Goal: Transaction & Acquisition: Download file/media

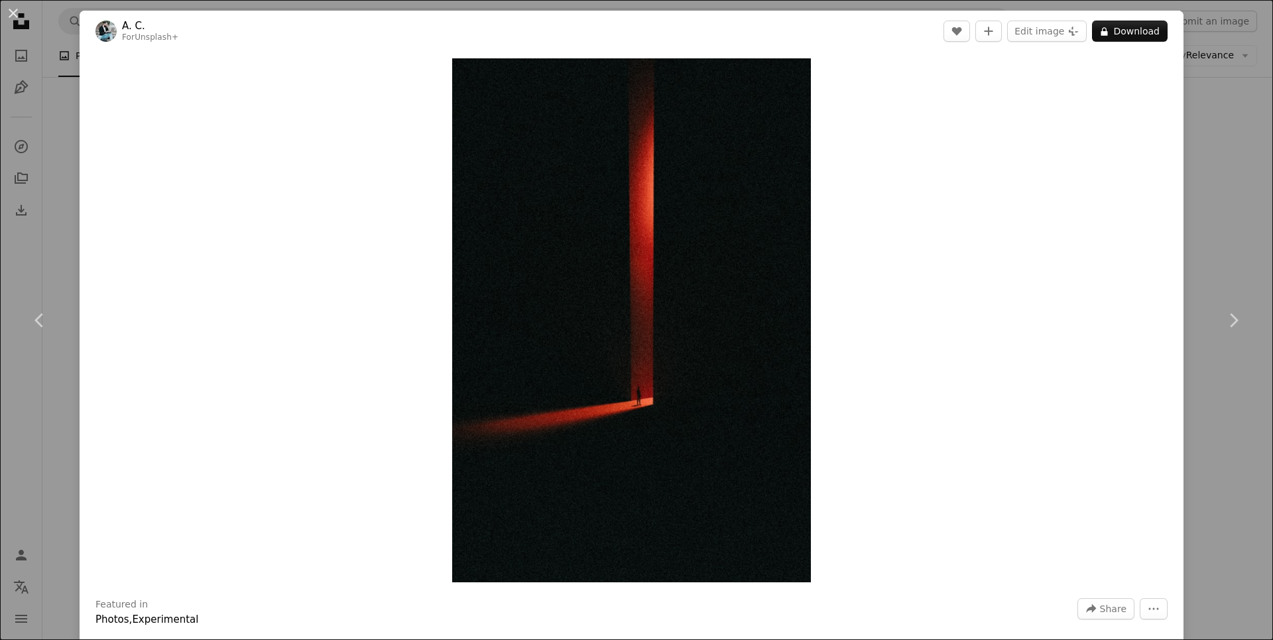
scroll to position [19245, 0]
click at [1238, 129] on div "An X shape Chevron left Chevron right A. C. For Unsplash+ A heart A plus sign E…" at bounding box center [636, 320] width 1273 height 640
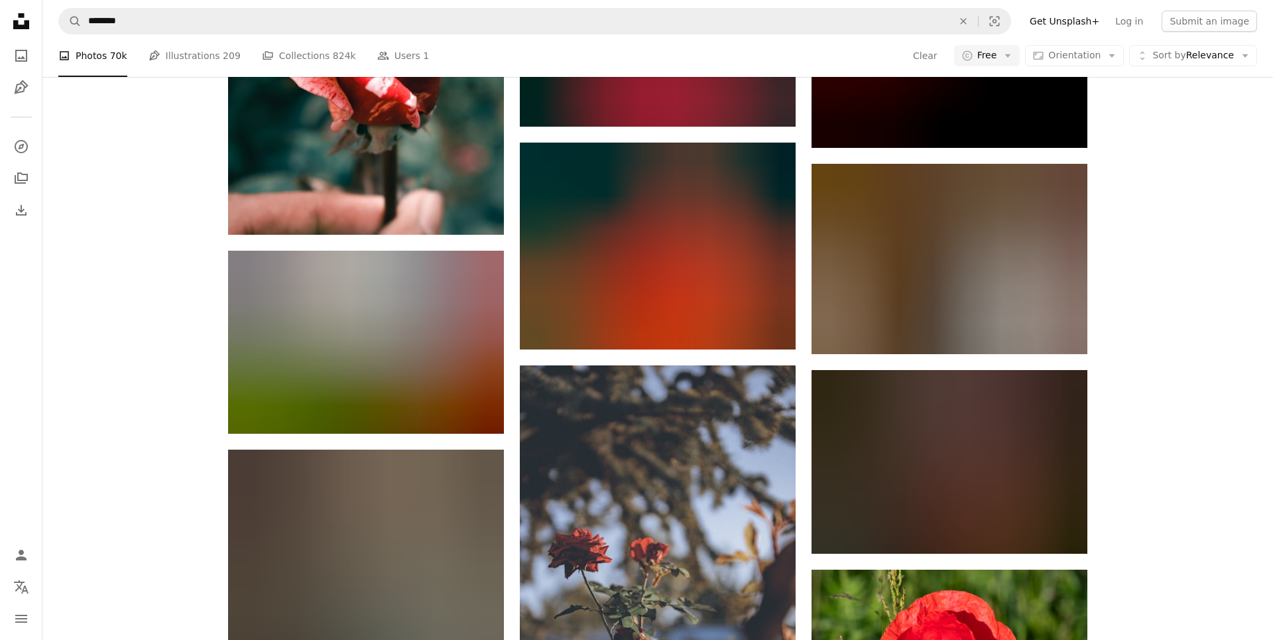
scroll to position [37009, 0]
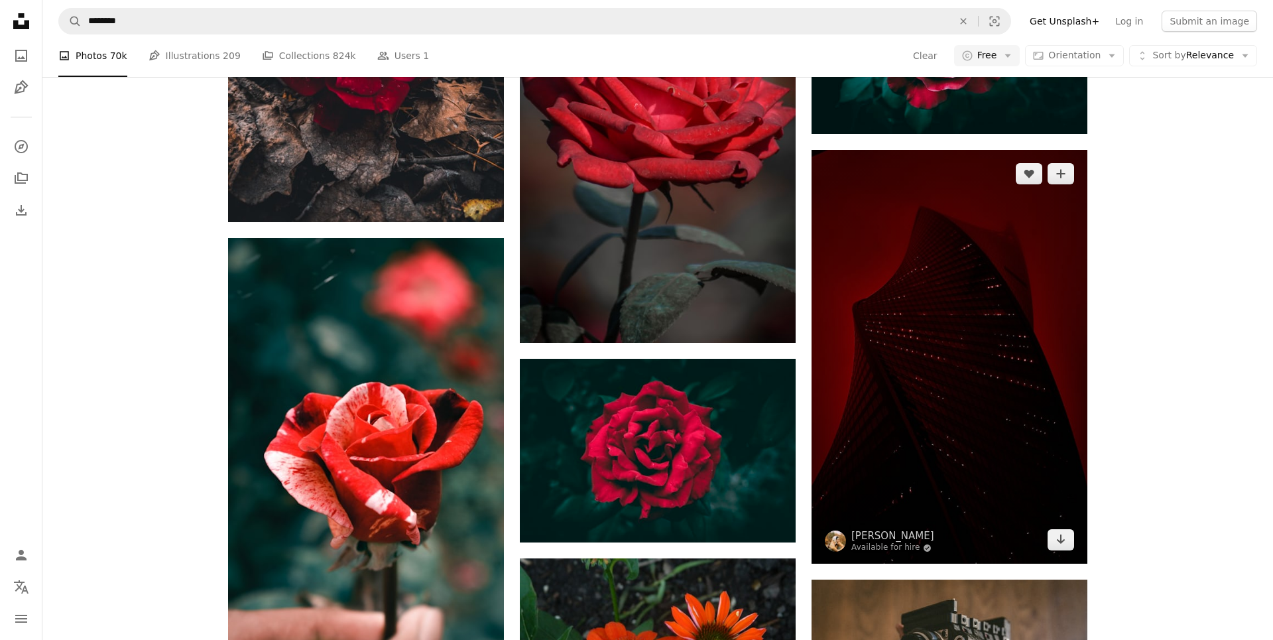
click at [992, 340] on img at bounding box center [949, 357] width 276 height 414
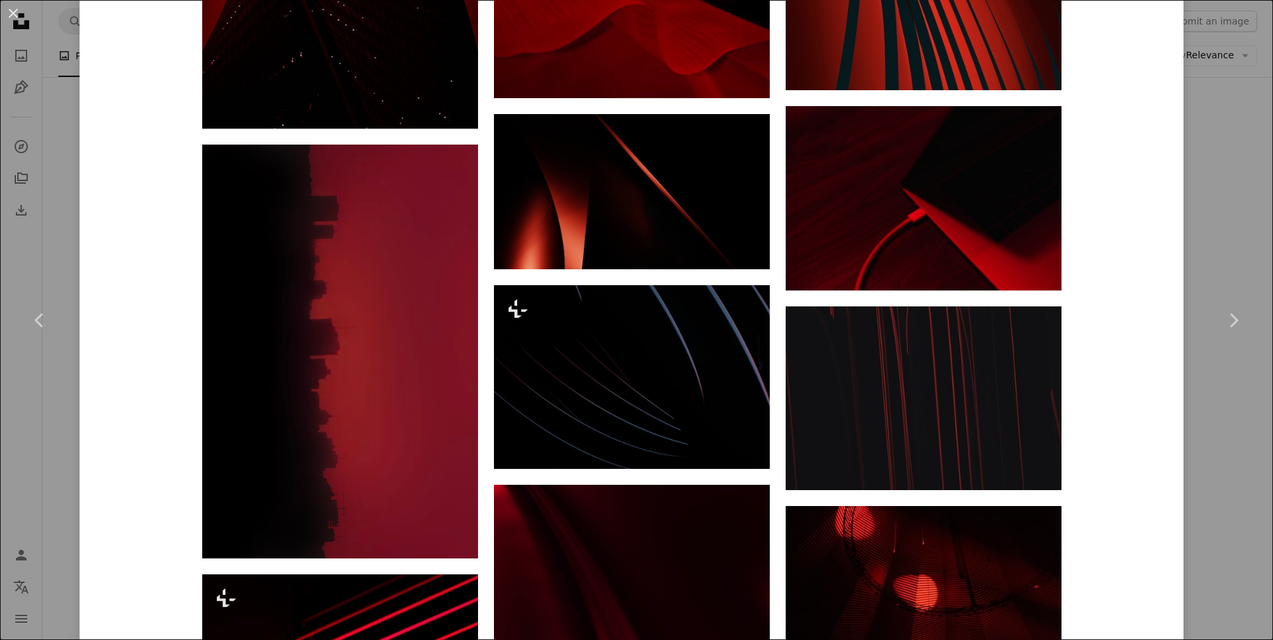
scroll to position [1350, 0]
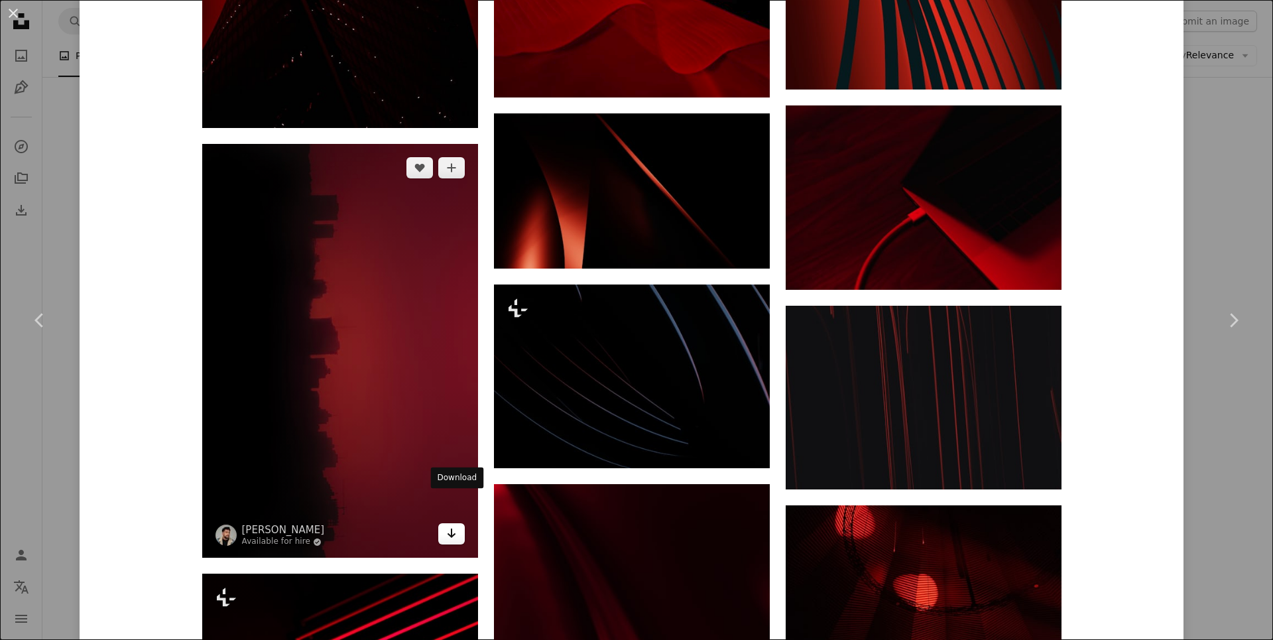
click at [465, 523] on link "Arrow pointing down" at bounding box center [451, 533] width 27 height 21
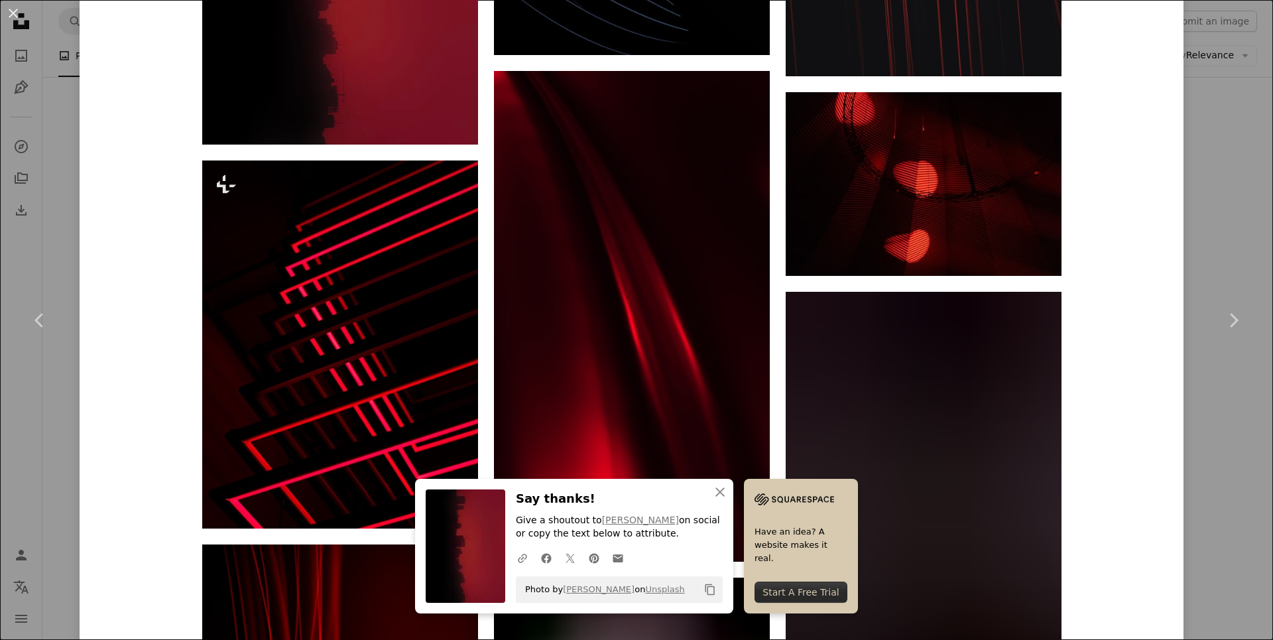
scroll to position [1785, 0]
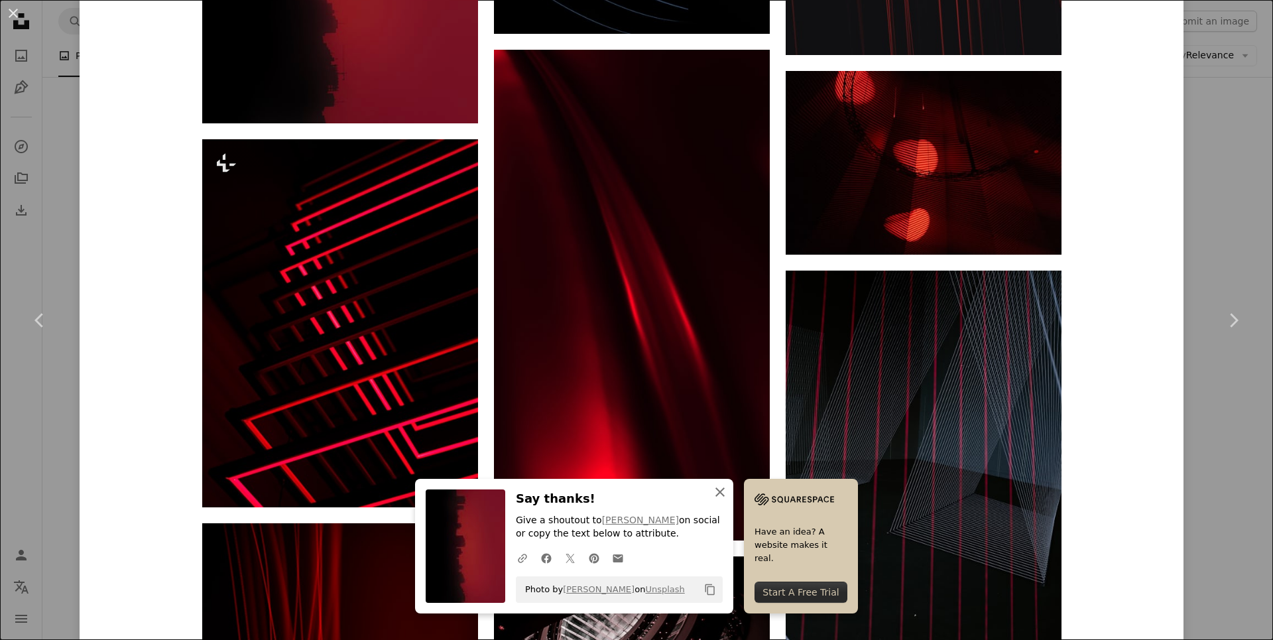
click at [719, 491] on icon "An X shape" at bounding box center [720, 492] width 16 height 16
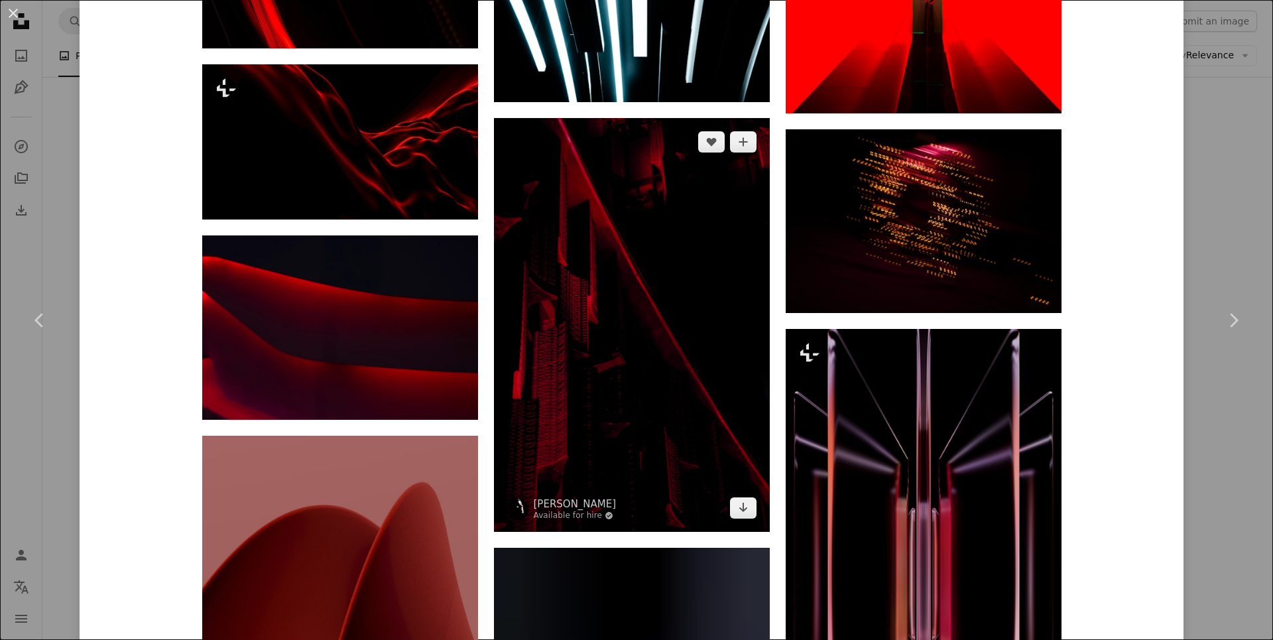
scroll to position [3230, 0]
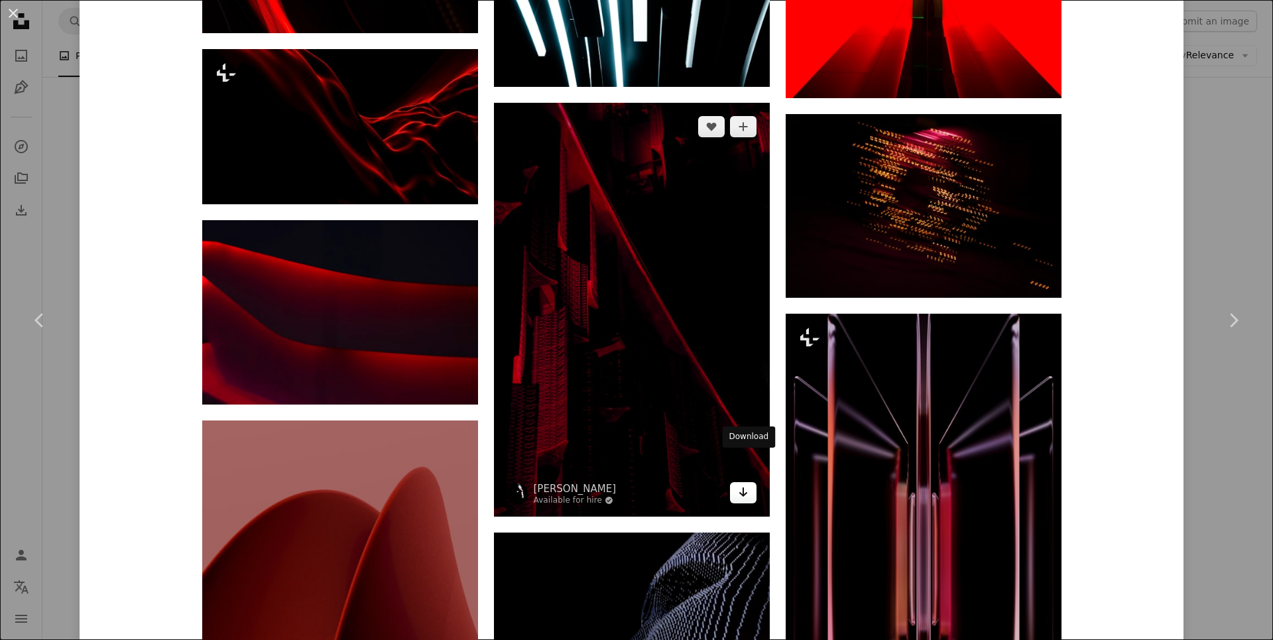
click at [747, 487] on icon "Download" at bounding box center [743, 491] width 9 height 9
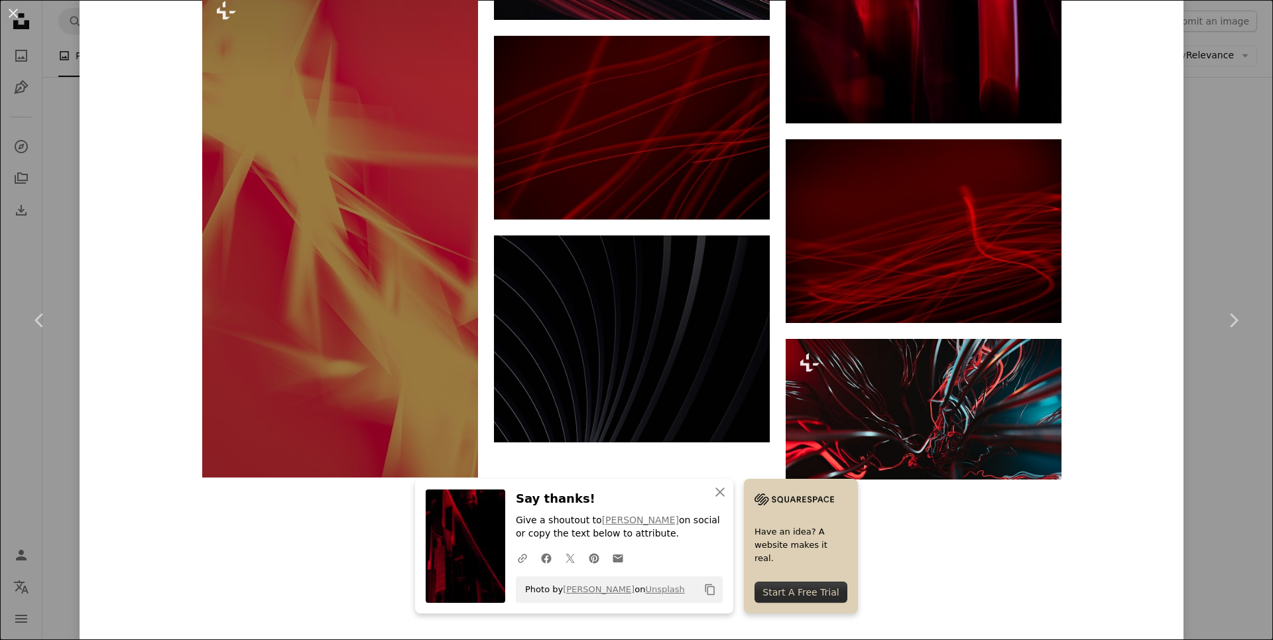
scroll to position [4543, 0]
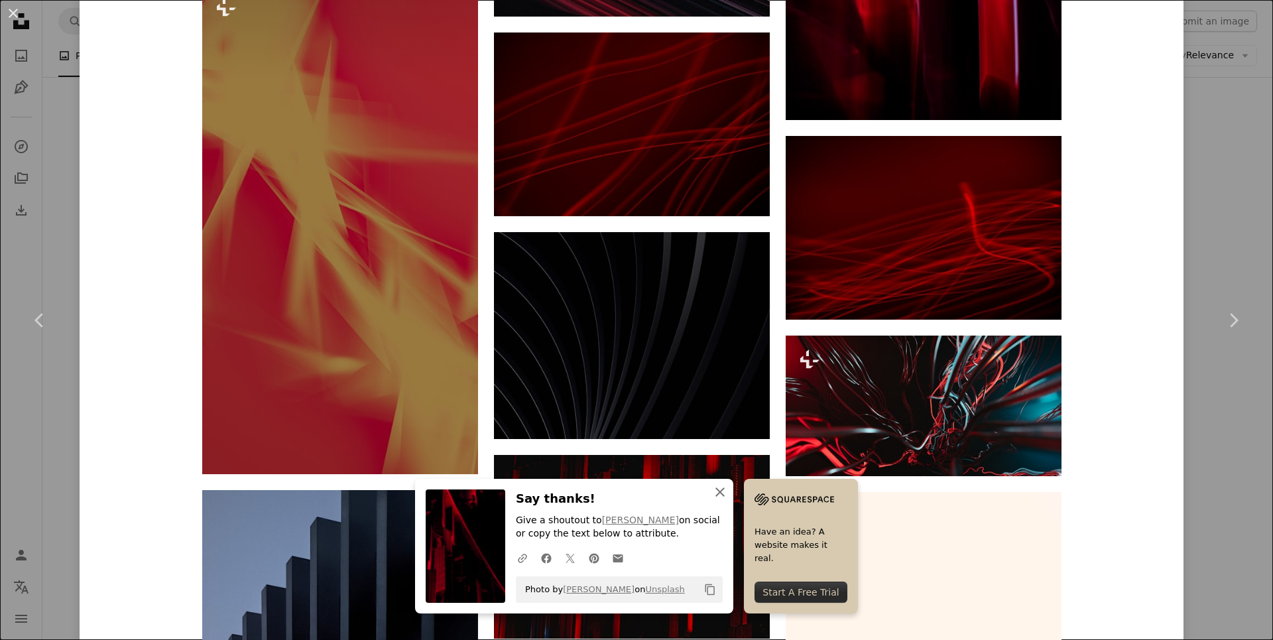
click at [723, 494] on icon "An X shape" at bounding box center [720, 492] width 16 height 16
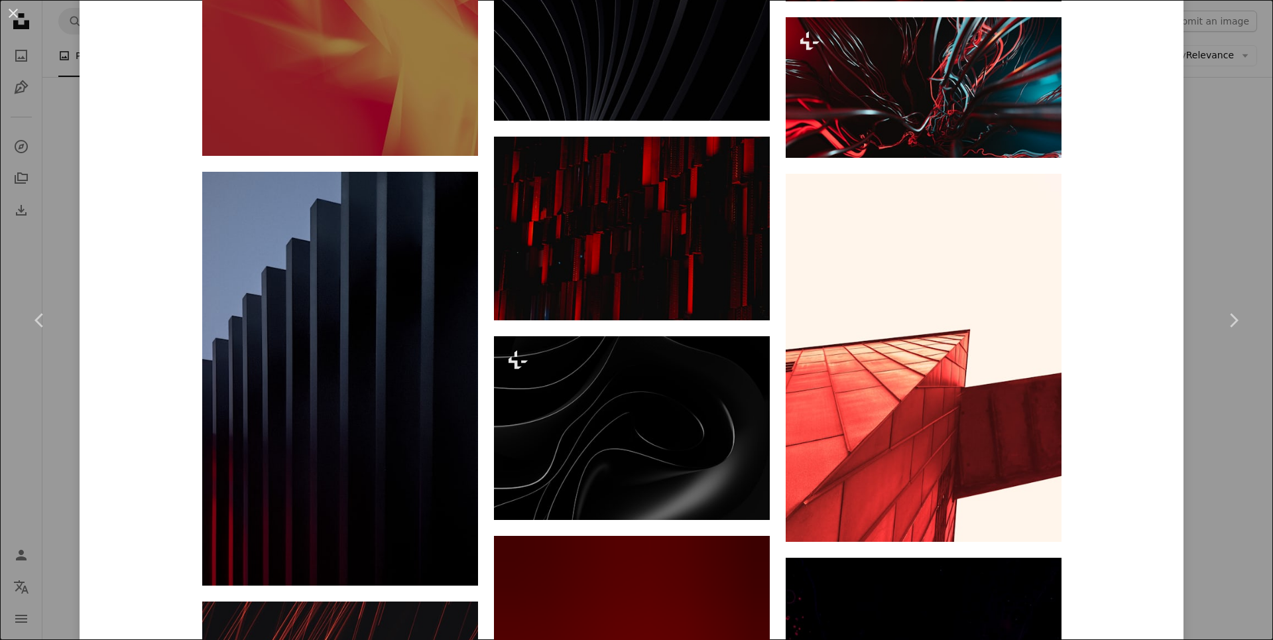
scroll to position [4928, 0]
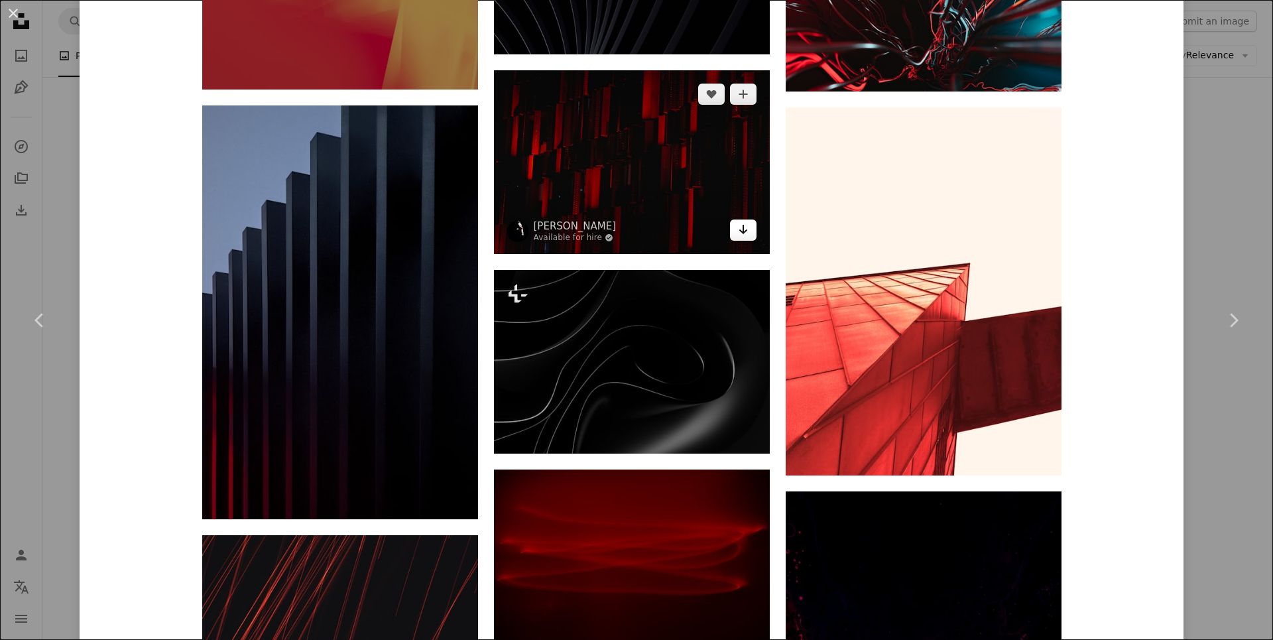
click at [748, 221] on icon "Arrow pointing down" at bounding box center [743, 229] width 11 height 16
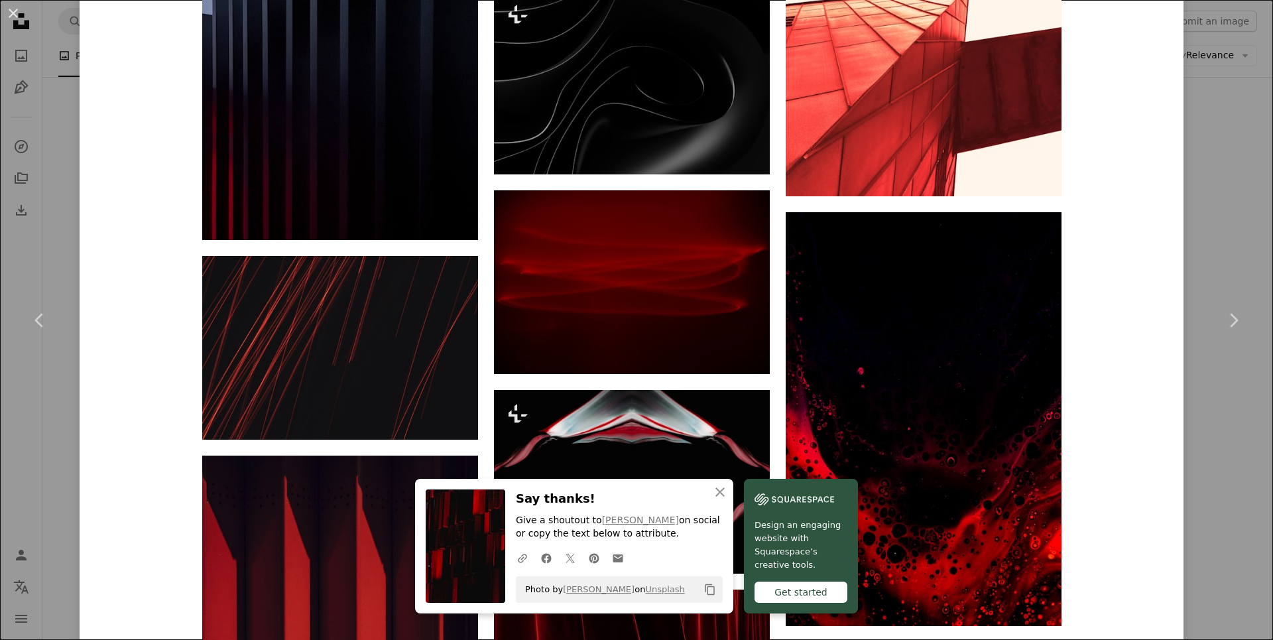
scroll to position [5447, 0]
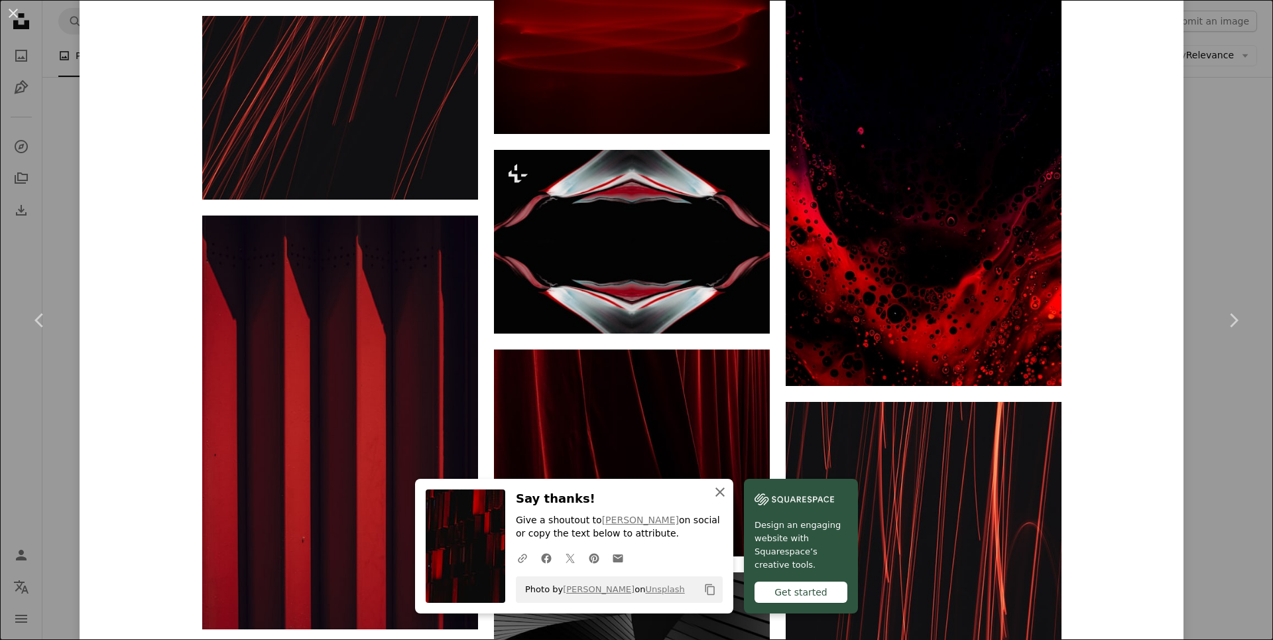
click at [722, 492] on icon "button" at bounding box center [719, 491] width 9 height 9
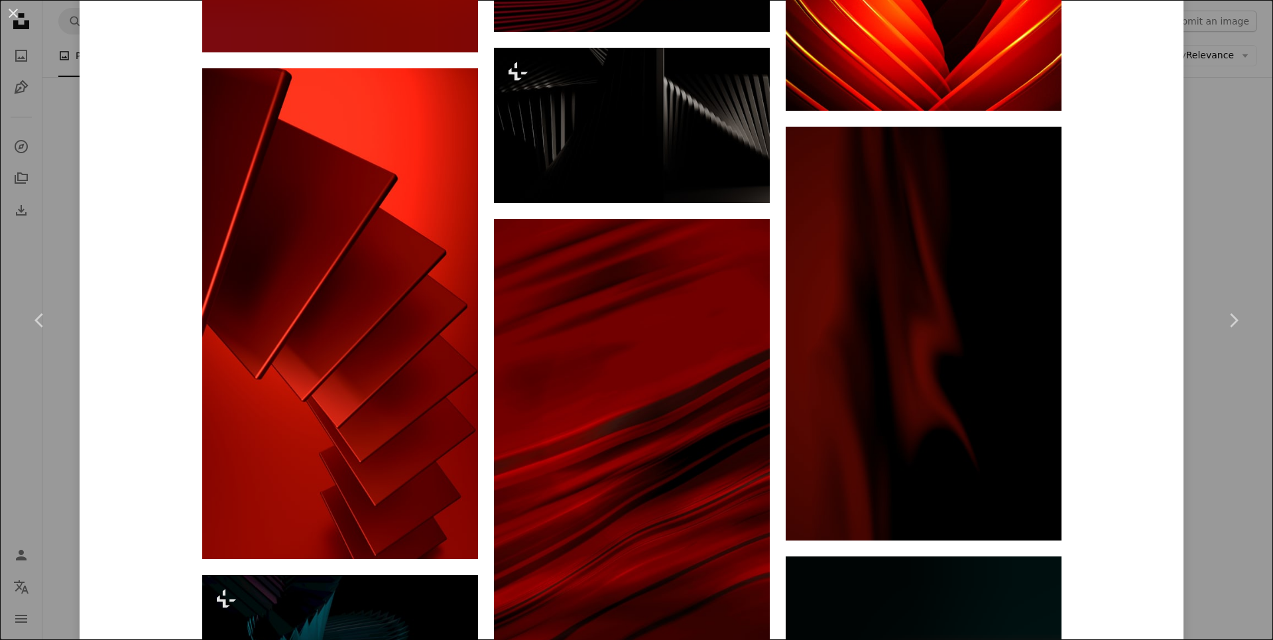
scroll to position [10977, 0]
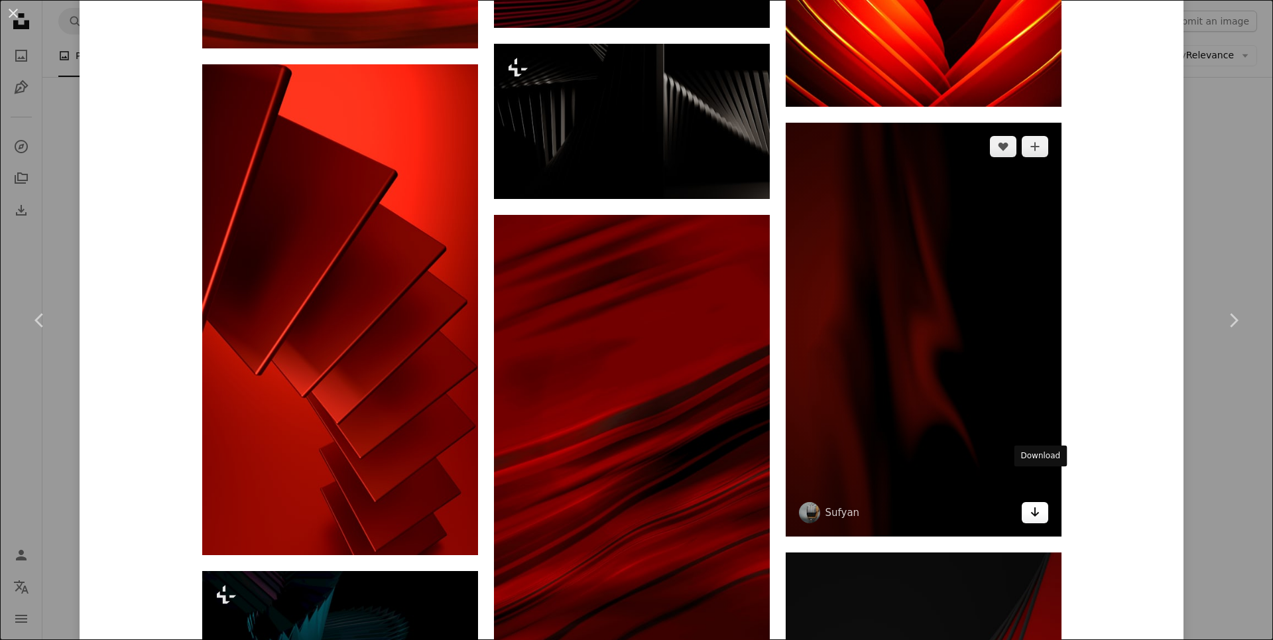
click at [1040, 504] on icon "Arrow pointing down" at bounding box center [1035, 512] width 11 height 16
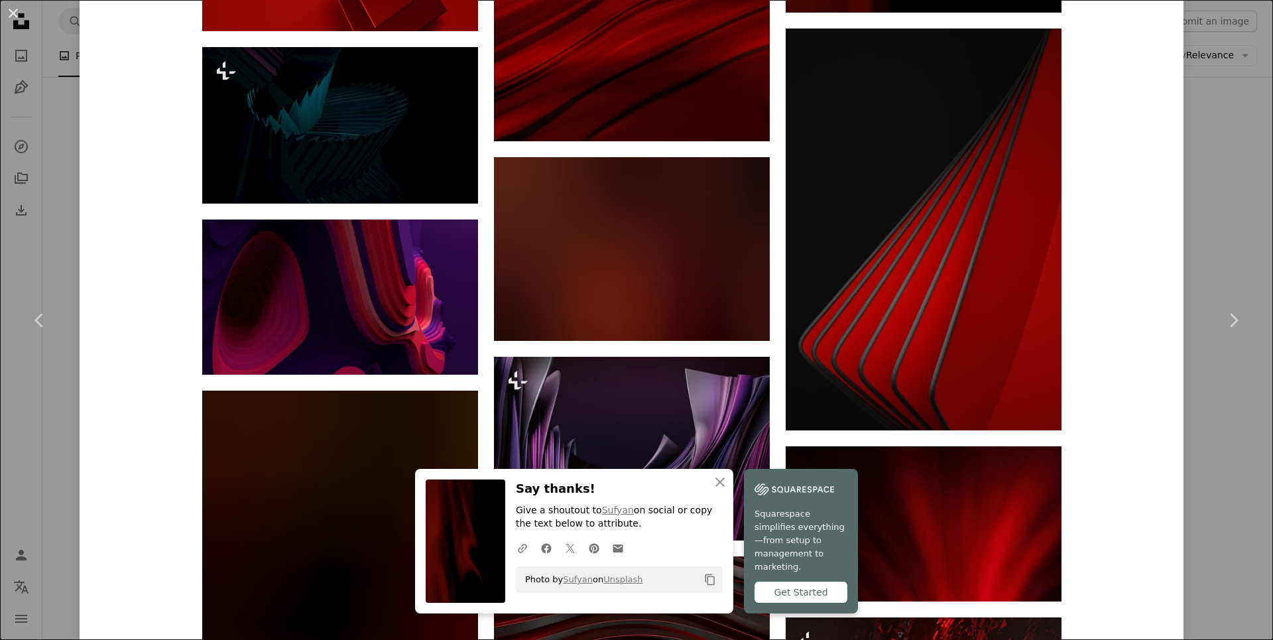
scroll to position [11546, 0]
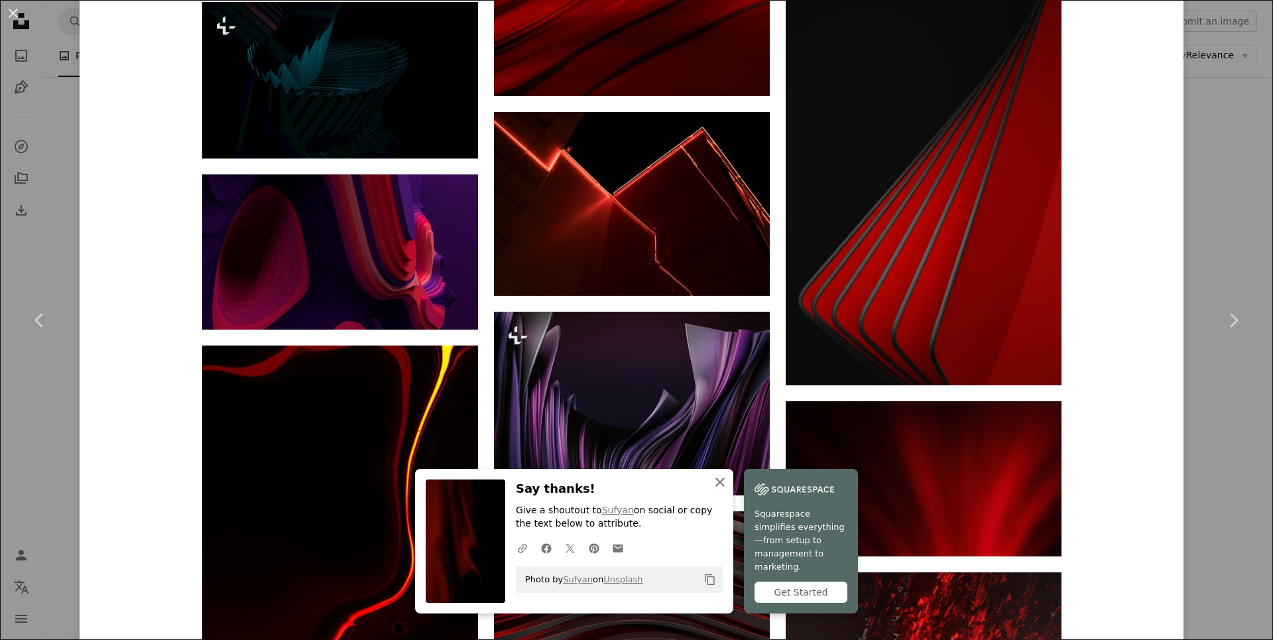
click at [719, 485] on icon "button" at bounding box center [719, 481] width 9 height 9
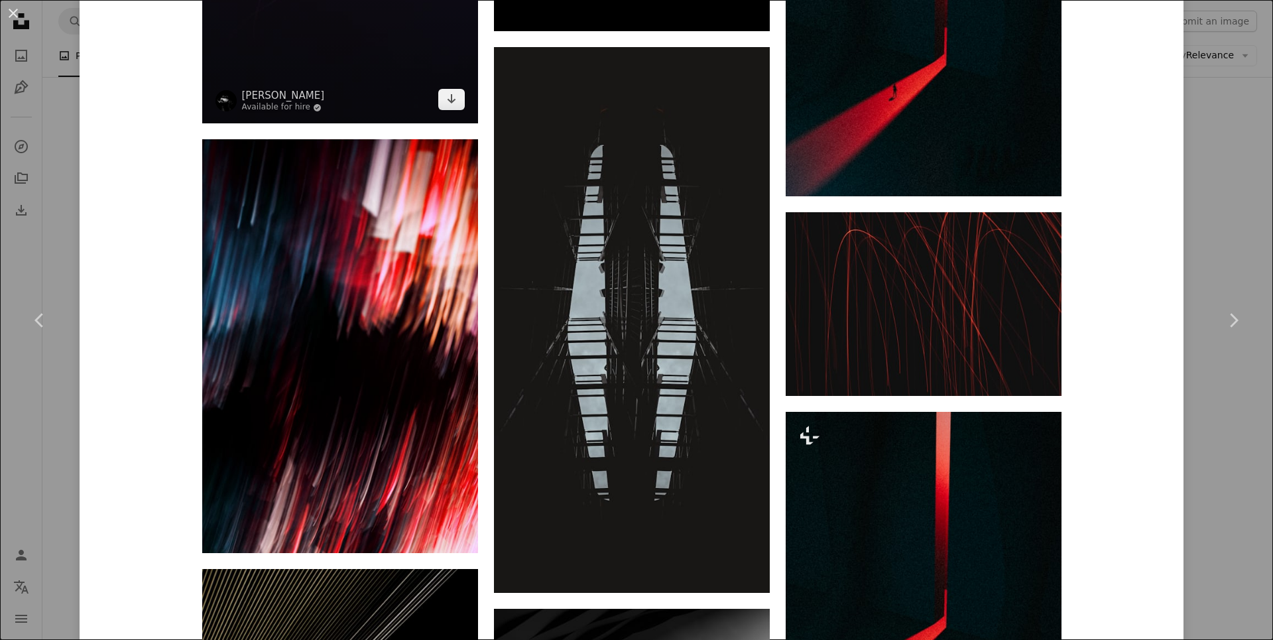
scroll to position [19004, 0]
